Goal: Task Accomplishment & Management: Manage account settings

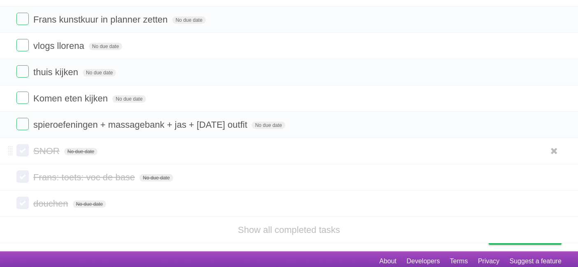
scroll to position [221, 0]
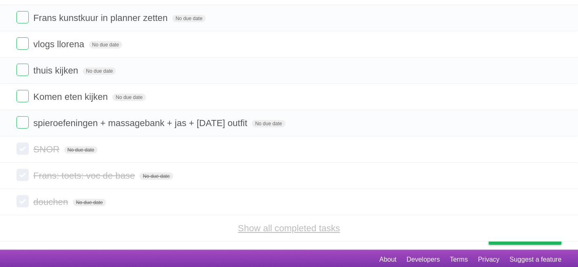
click at [268, 224] on link "Show all completed tasks" at bounding box center [289, 228] width 102 height 10
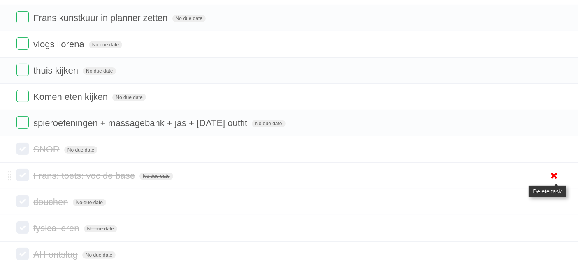
click at [556, 173] on icon at bounding box center [554, 176] width 12 height 14
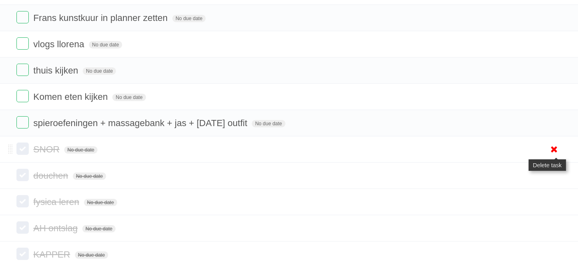
click at [554, 146] on icon at bounding box center [554, 150] width 12 height 14
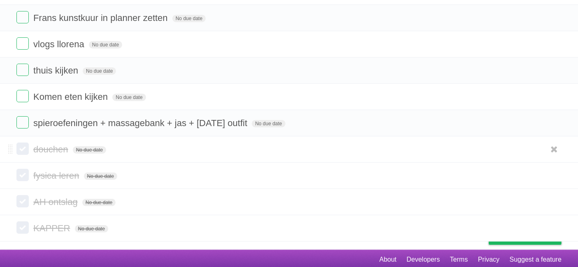
click at [23, 145] on label at bounding box center [22, 149] width 12 height 12
click at [23, 147] on label at bounding box center [22, 149] width 12 height 12
click at [57, 174] on span "fysica leren" at bounding box center [57, 176] width 48 height 10
click at [558, 204] on icon at bounding box center [554, 202] width 12 height 14
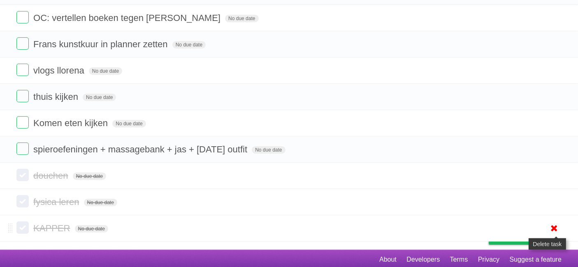
click at [553, 228] on icon at bounding box center [554, 229] width 12 height 14
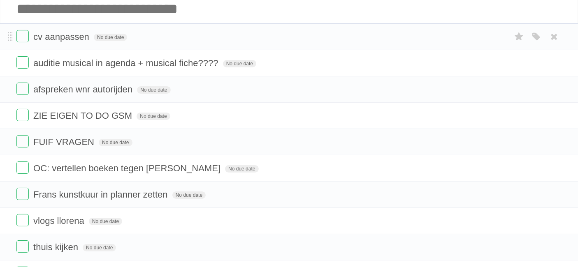
scroll to position [44, 0]
click at [43, 9] on input "Add another task" at bounding box center [289, 9] width 578 height 29
paste input "**********"
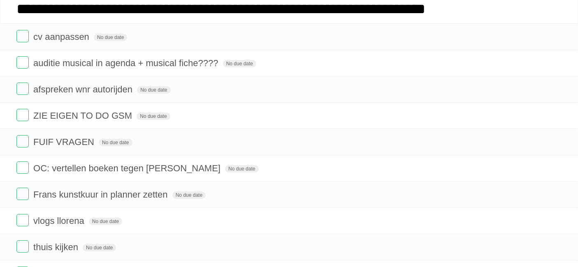
type input "**********"
click input "*********" at bounding box center [0, 0] width 0 height 0
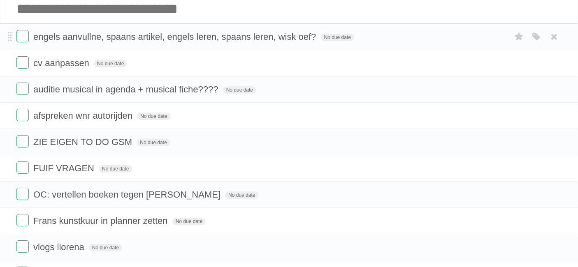
click at [90, 38] on span "engels aanvullne, spaans artikel, engels leren, spaans leren, wisk oef?" at bounding box center [175, 37] width 285 height 10
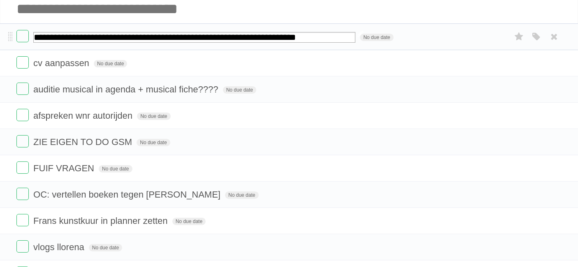
click at [100, 37] on input "**********" at bounding box center [194, 37] width 322 height 11
type input "**********"
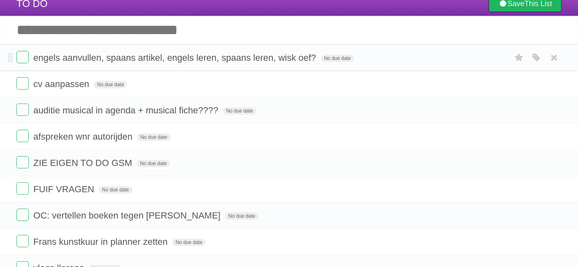
scroll to position [8, 0]
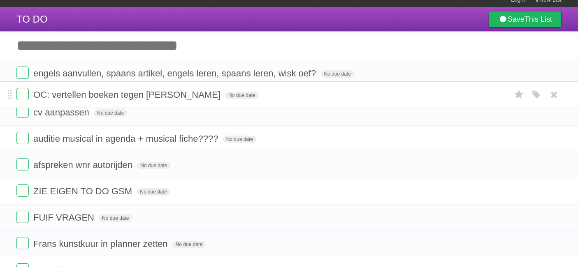
drag, startPoint x: 9, startPoint y: 229, endPoint x: 5, endPoint y: 93, distance: 135.4
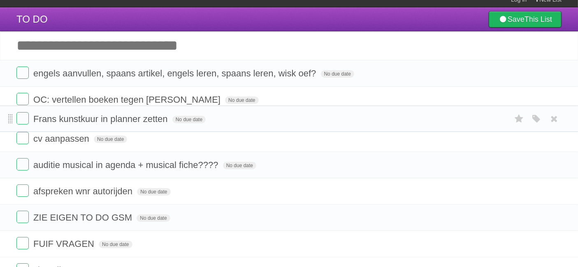
drag, startPoint x: 8, startPoint y: 253, endPoint x: 9, endPoint y: 116, distance: 137.0
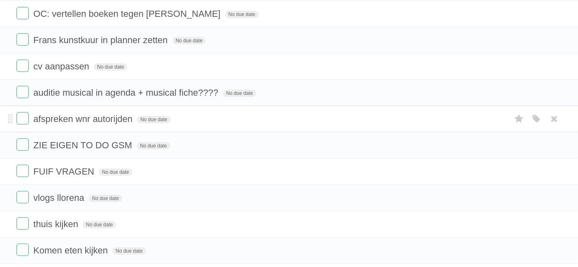
scroll to position [95, 0]
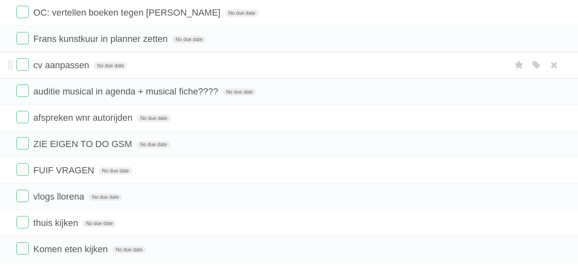
drag, startPoint x: 9, startPoint y: 196, endPoint x: 5, endPoint y: 66, distance: 130.0
drag, startPoint x: 5, startPoint y: 66, endPoint x: 277, endPoint y: 112, distance: 276.2
click at [277, 112] on form "afspreken wnr autorijden No due date White Red Blue Green Purple Orange" at bounding box center [288, 118] width 545 height 14
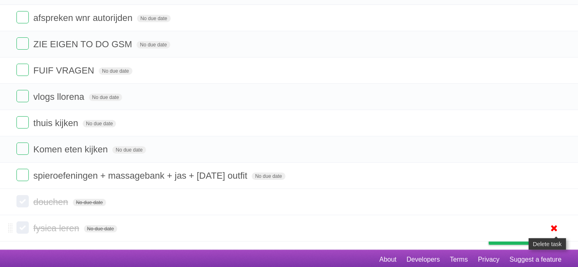
click at [552, 225] on icon at bounding box center [554, 229] width 12 height 14
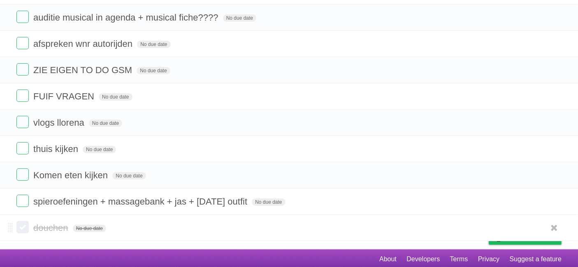
click at [28, 221] on form "douchen No due date White Red Blue Green Purple Orange" at bounding box center [288, 228] width 545 height 14
click at [22, 228] on label at bounding box center [22, 227] width 12 height 12
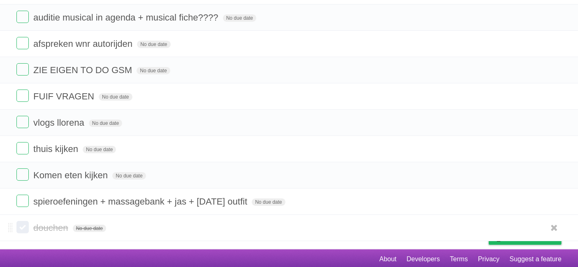
drag, startPoint x: 22, startPoint y: 228, endPoint x: 17, endPoint y: 219, distance: 10.7
click at [17, 221] on label at bounding box center [22, 227] width 12 height 12
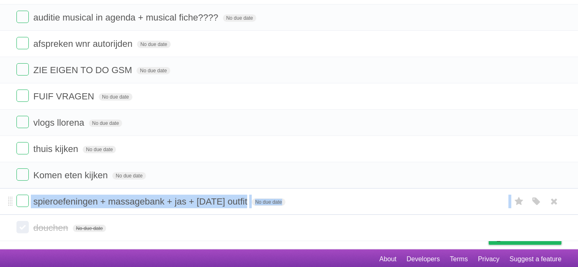
drag, startPoint x: 7, startPoint y: 224, endPoint x: 14, endPoint y: 203, distance: 22.1
click at [13, 188] on section "engels aanvullen, spaans artikel, engels leren, spaans leren, wisk oef? No due …" at bounding box center [289, 70] width 578 height 343
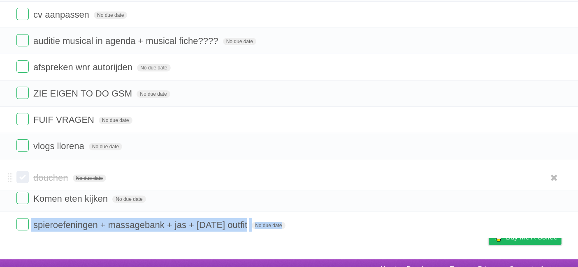
drag, startPoint x: 9, startPoint y: 222, endPoint x: 8, endPoint y: 172, distance: 49.8
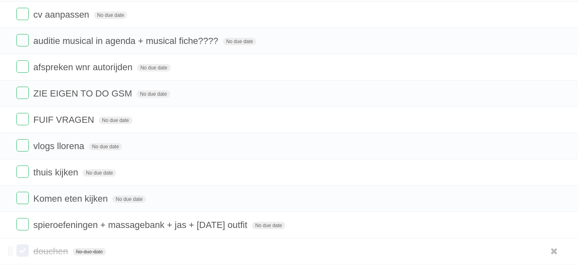
click at [22, 251] on label at bounding box center [22, 251] width 12 height 12
click at [21, 247] on label at bounding box center [22, 251] width 12 height 12
click at [21, 246] on label at bounding box center [22, 251] width 12 height 12
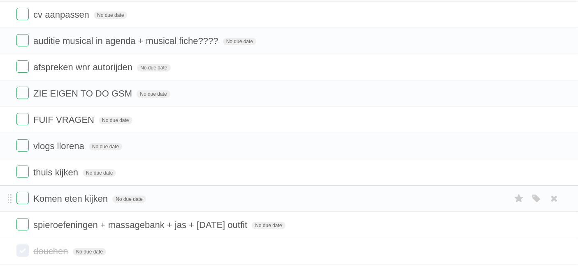
scroll to position [0, 0]
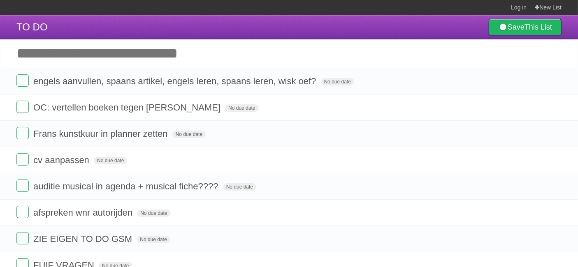
click at [229, 28] on header "TO DO Save This List" at bounding box center [289, 27] width 578 height 24
